Goal: Entertainment & Leisure: Browse casually

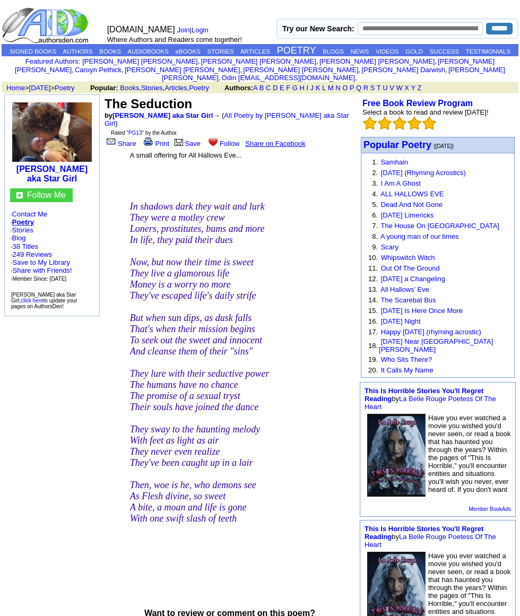
click at [256, 120] on link "All Poetry by [PERSON_NAME] aka Star Girl" at bounding box center [227, 119] width 245 height 16
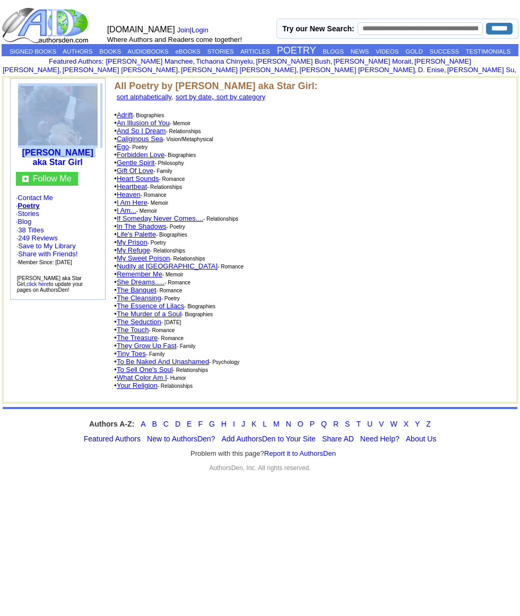
click at [366, 270] on td "All Poetry by Kerry Compton aka Star Girl: sort alphabetically , sort by date ,…" at bounding box center [308, 240] width 395 height 324
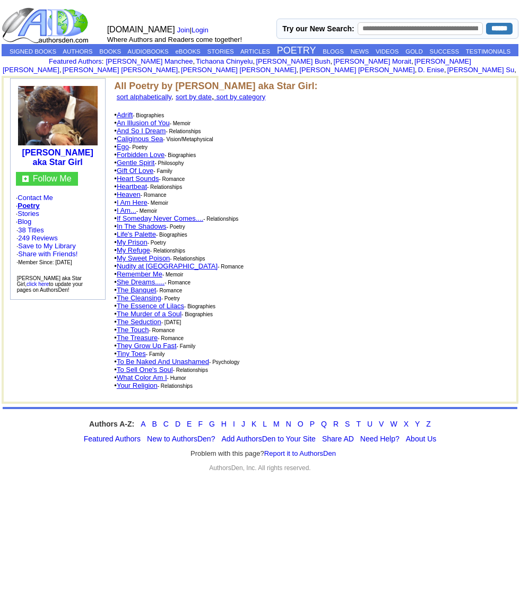
click at [358, 190] on td "All Poetry by Kerry Compton aka Star Girl: sort alphabetically , sort by date ,…" at bounding box center [308, 240] width 395 height 324
click at [138, 326] on link "The Seduction" at bounding box center [139, 322] width 45 height 8
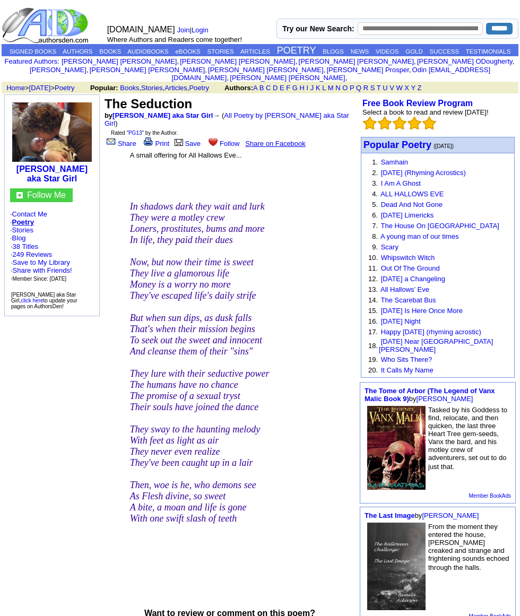
click at [254, 120] on link "All Poetry by [PERSON_NAME] aka Star Girl" at bounding box center [227, 119] width 245 height 16
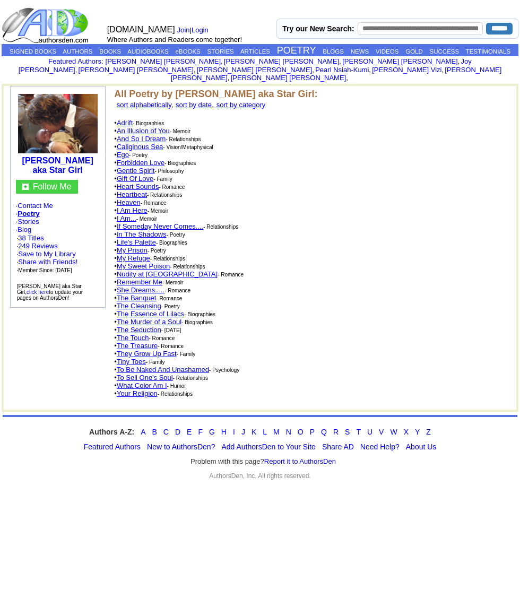
click at [159, 159] on link "Forbidden Love" at bounding box center [141, 163] width 48 height 8
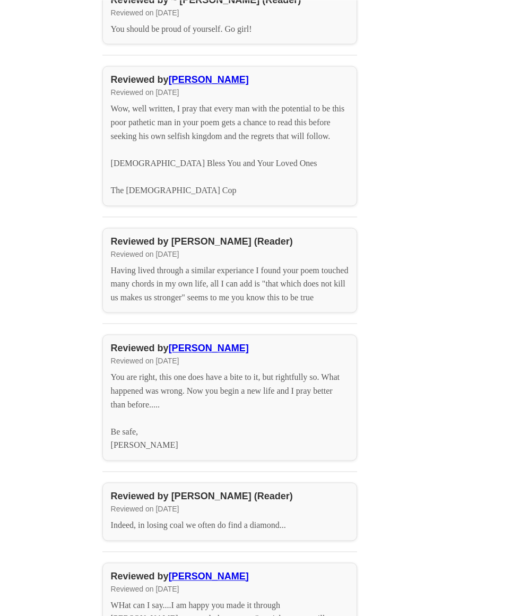
scroll to position [1290, 0]
